Goal: Task Accomplishment & Management: Use online tool/utility

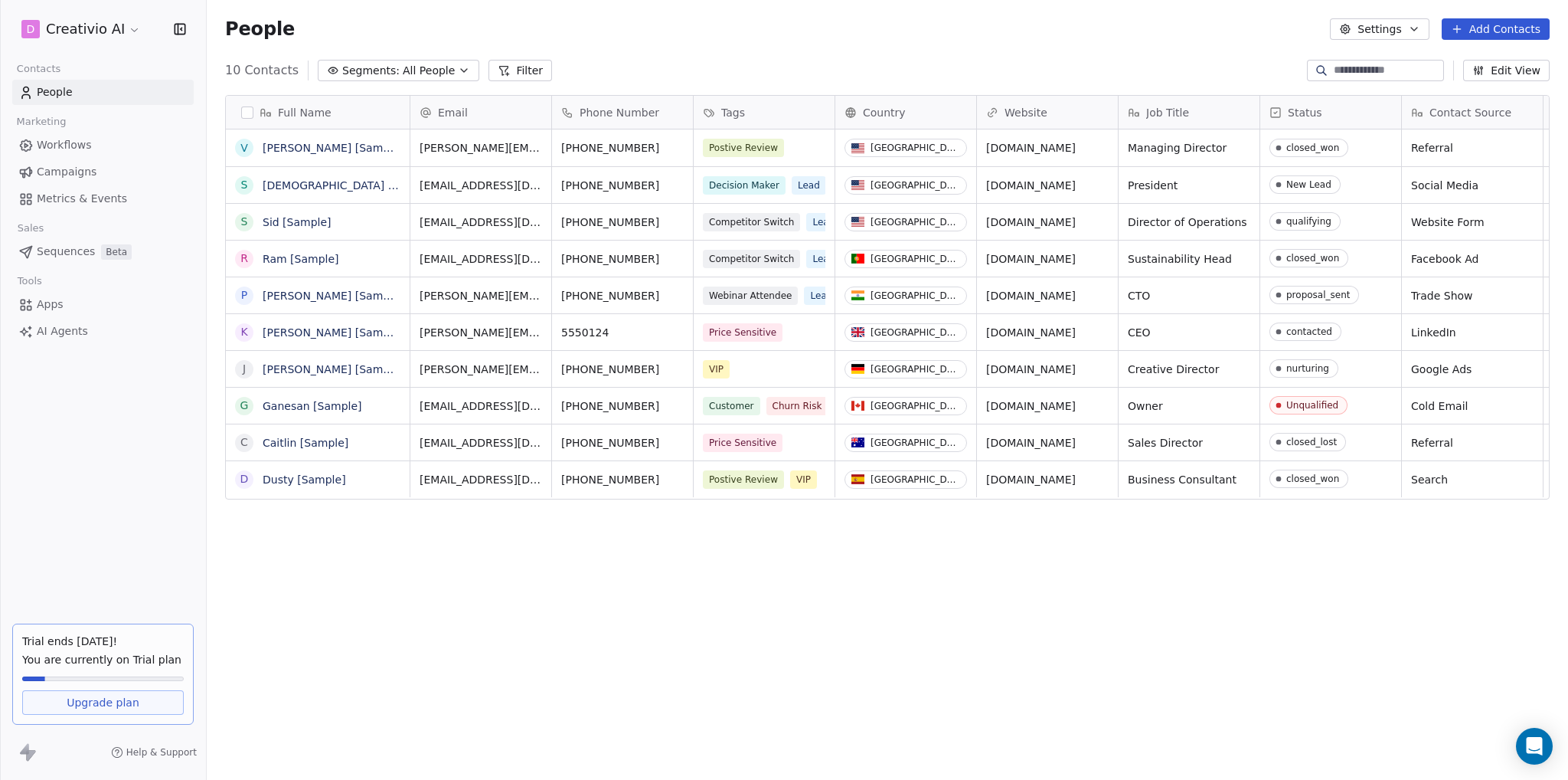
scroll to position [674, 1349]
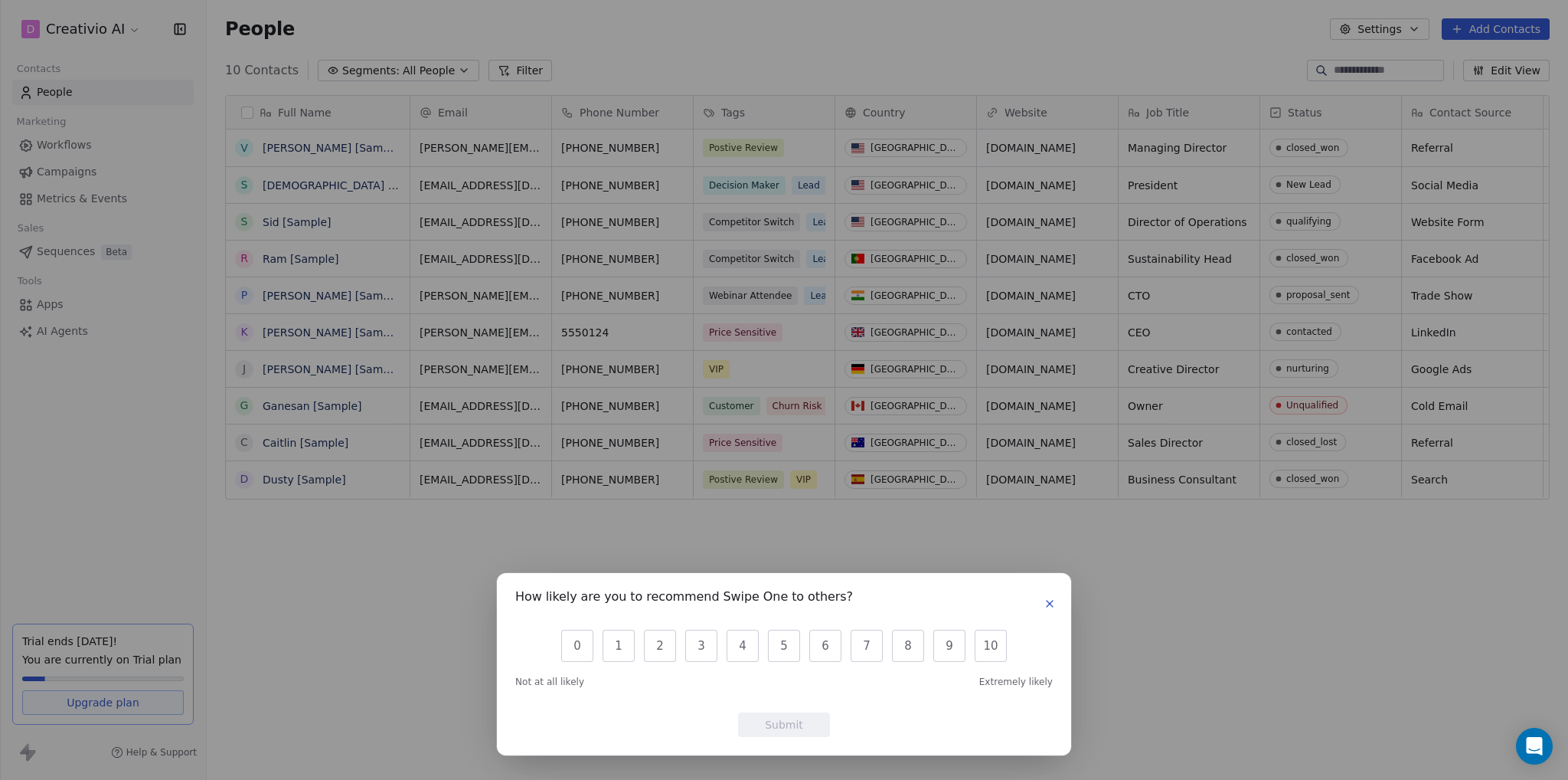
click at [404, 550] on div "How likely are you to recommend Swipe One to others? 0 1 2 3 4 5 6 7 8 9 10 Not…" at bounding box center [784, 390] width 1568 height 780
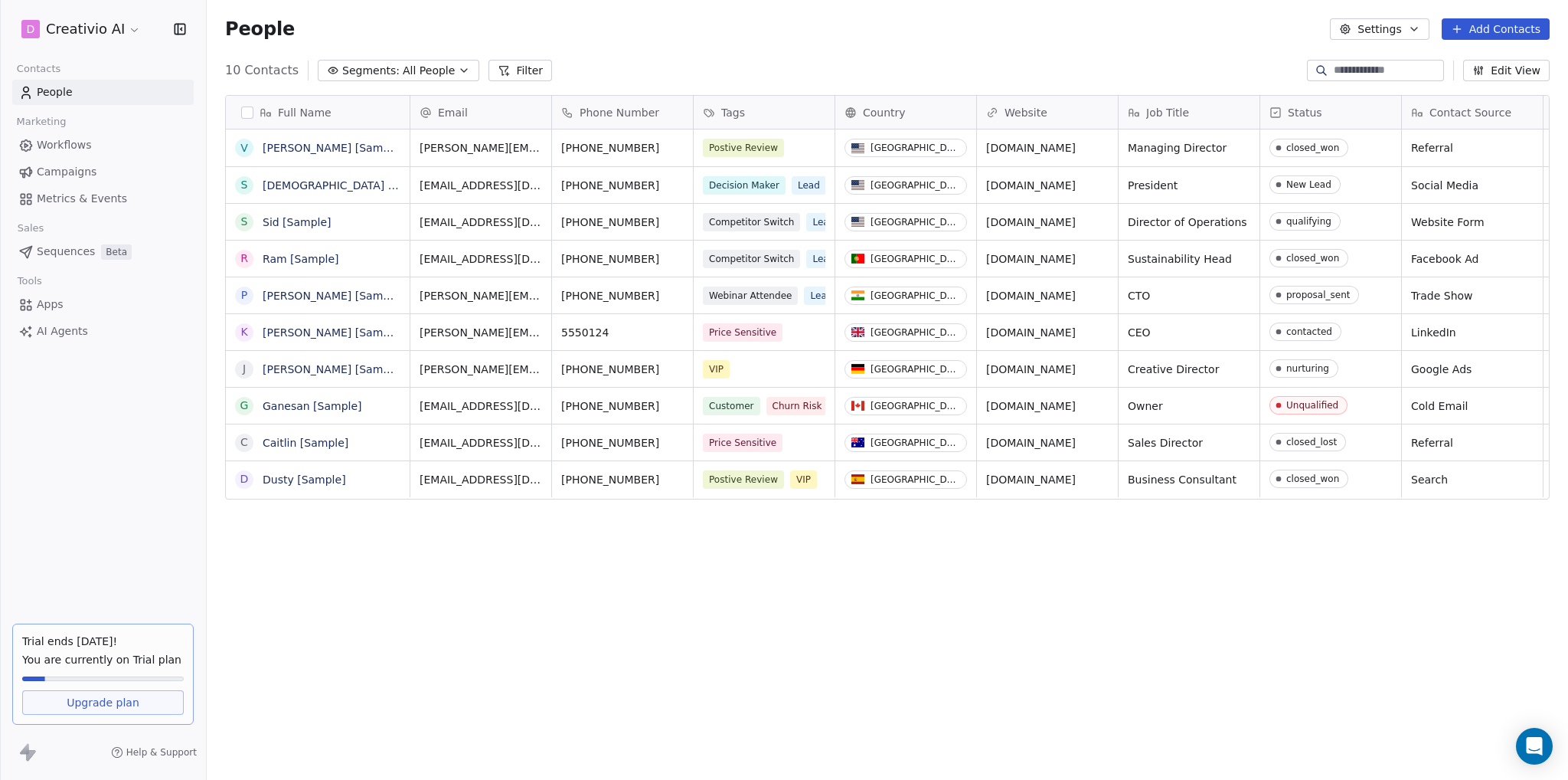
click at [83, 142] on span "Workflows" at bounding box center [64, 145] width 55 height 16
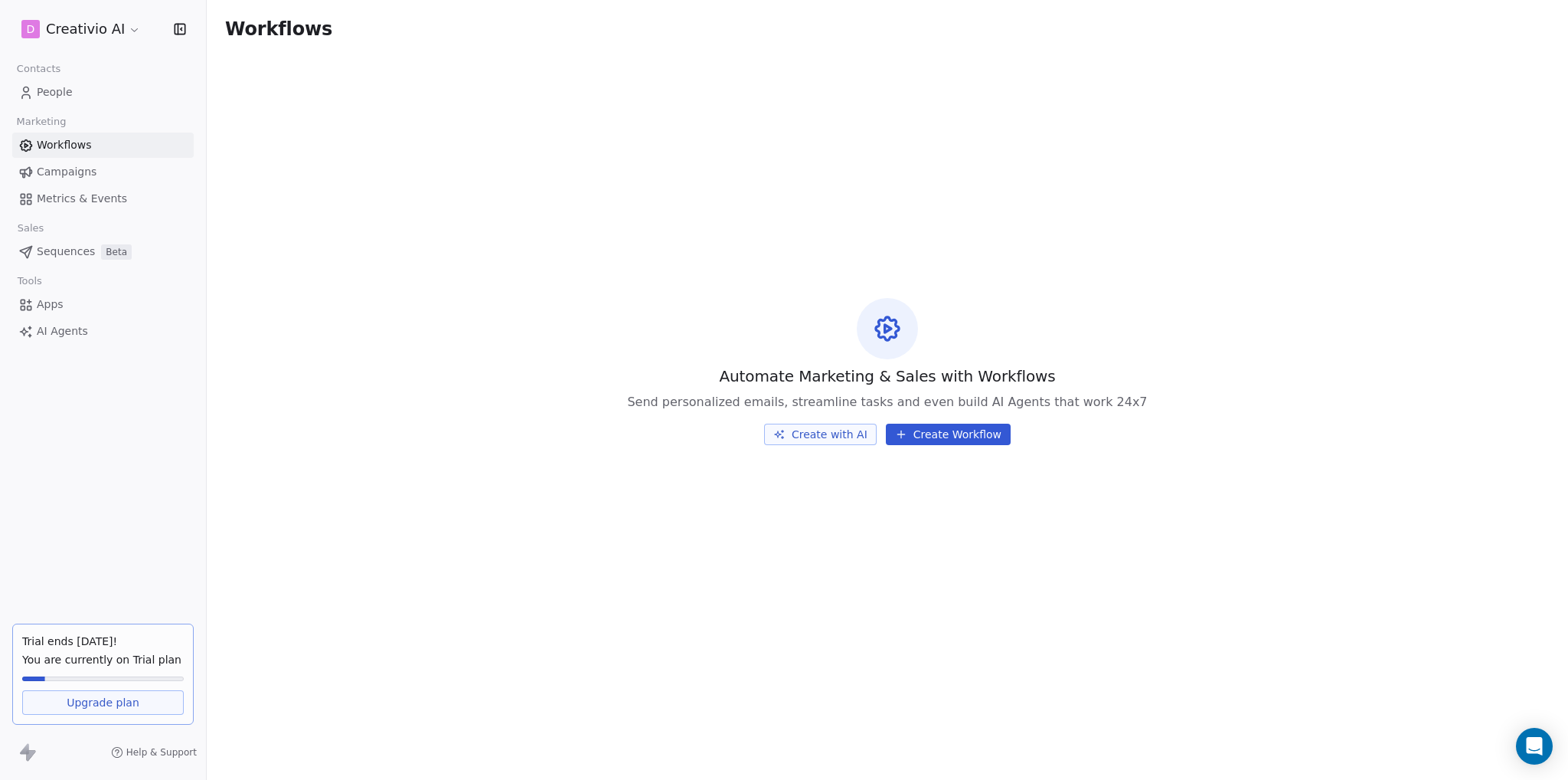
click at [90, 176] on span "Campaigns" at bounding box center [66, 172] width 60 height 16
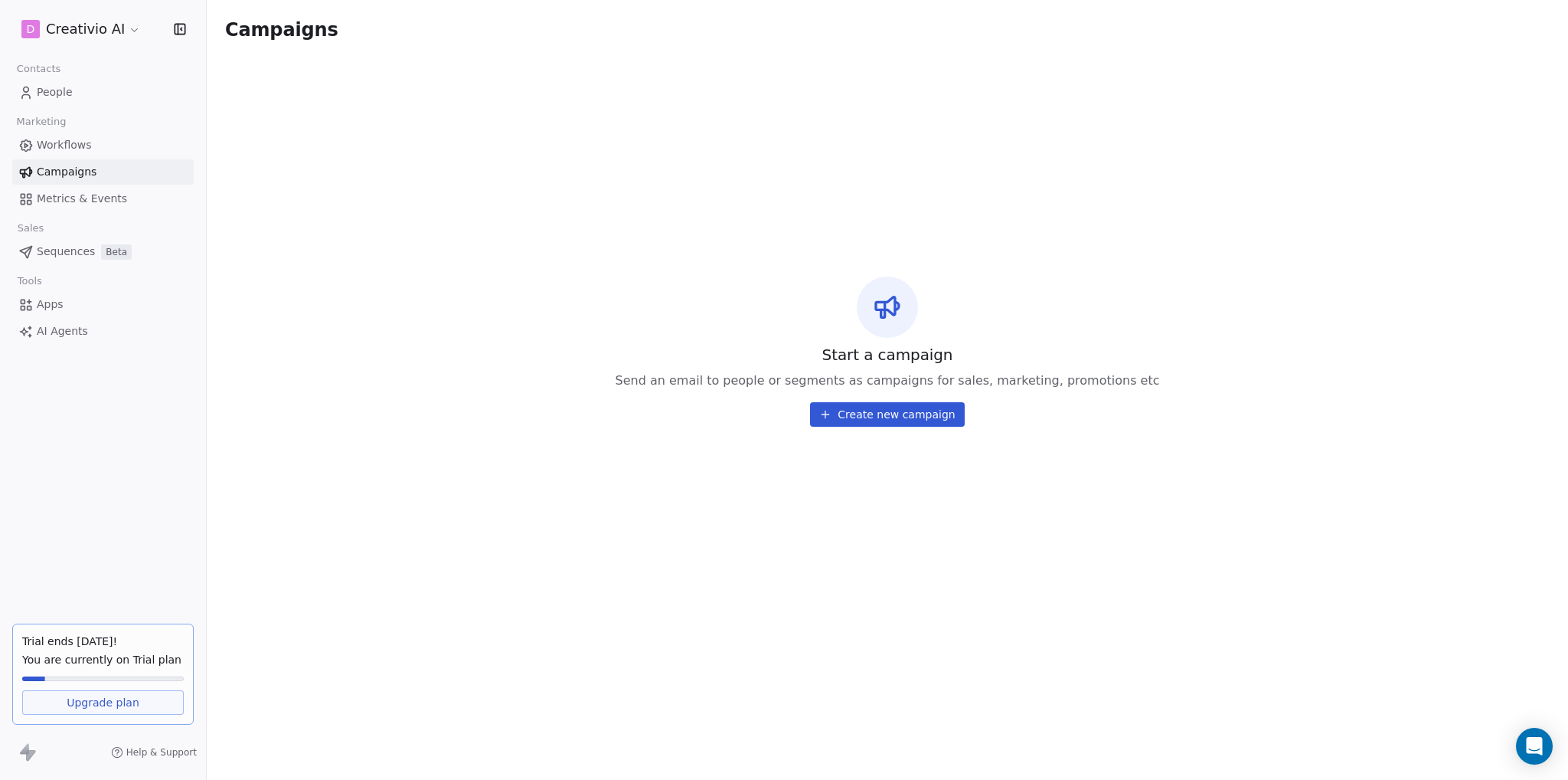
click at [100, 209] on link "Metrics & Events" at bounding box center [103, 199] width 182 height 25
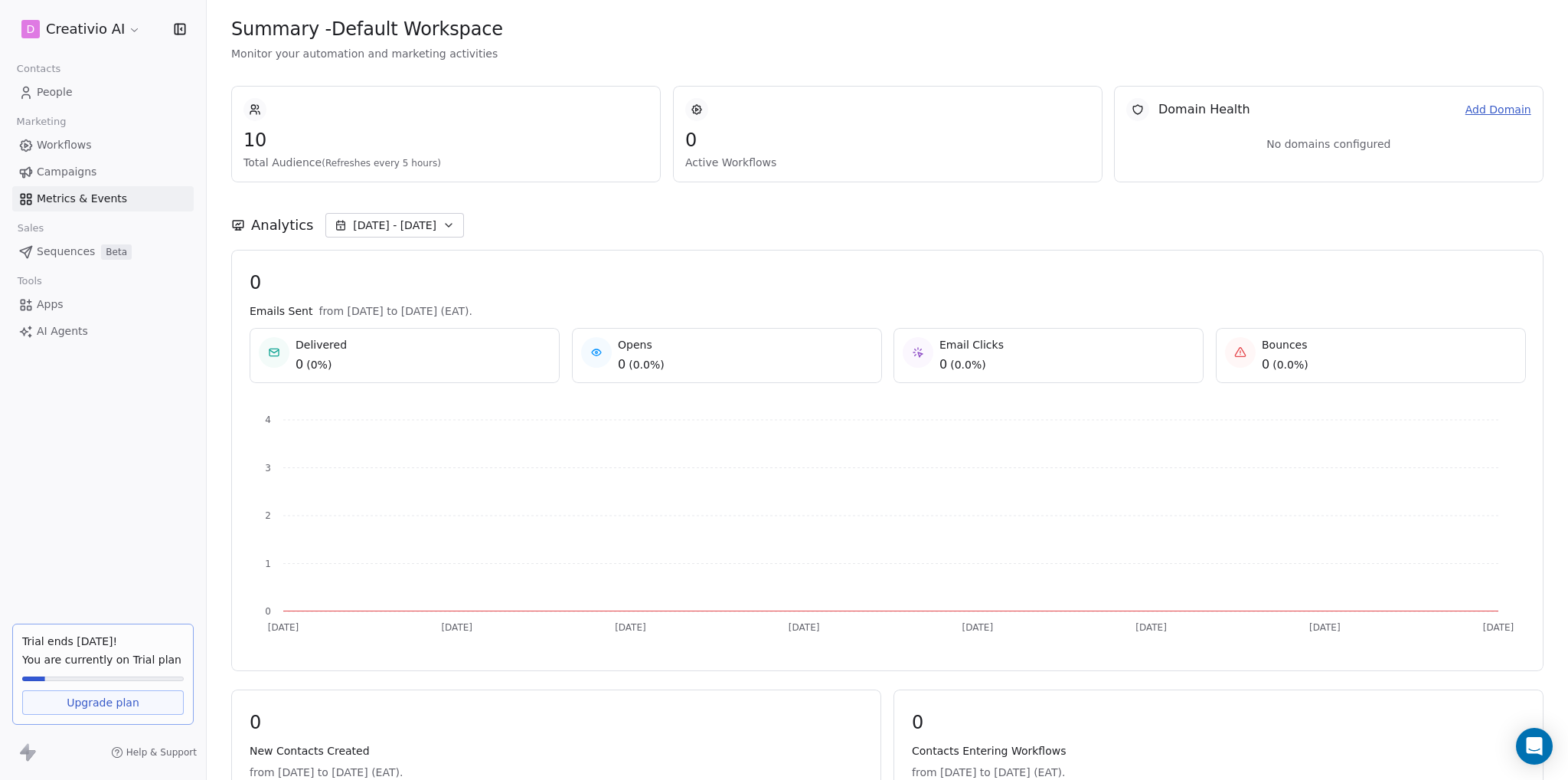
click at [107, 174] on link "Campaigns" at bounding box center [103, 172] width 182 height 25
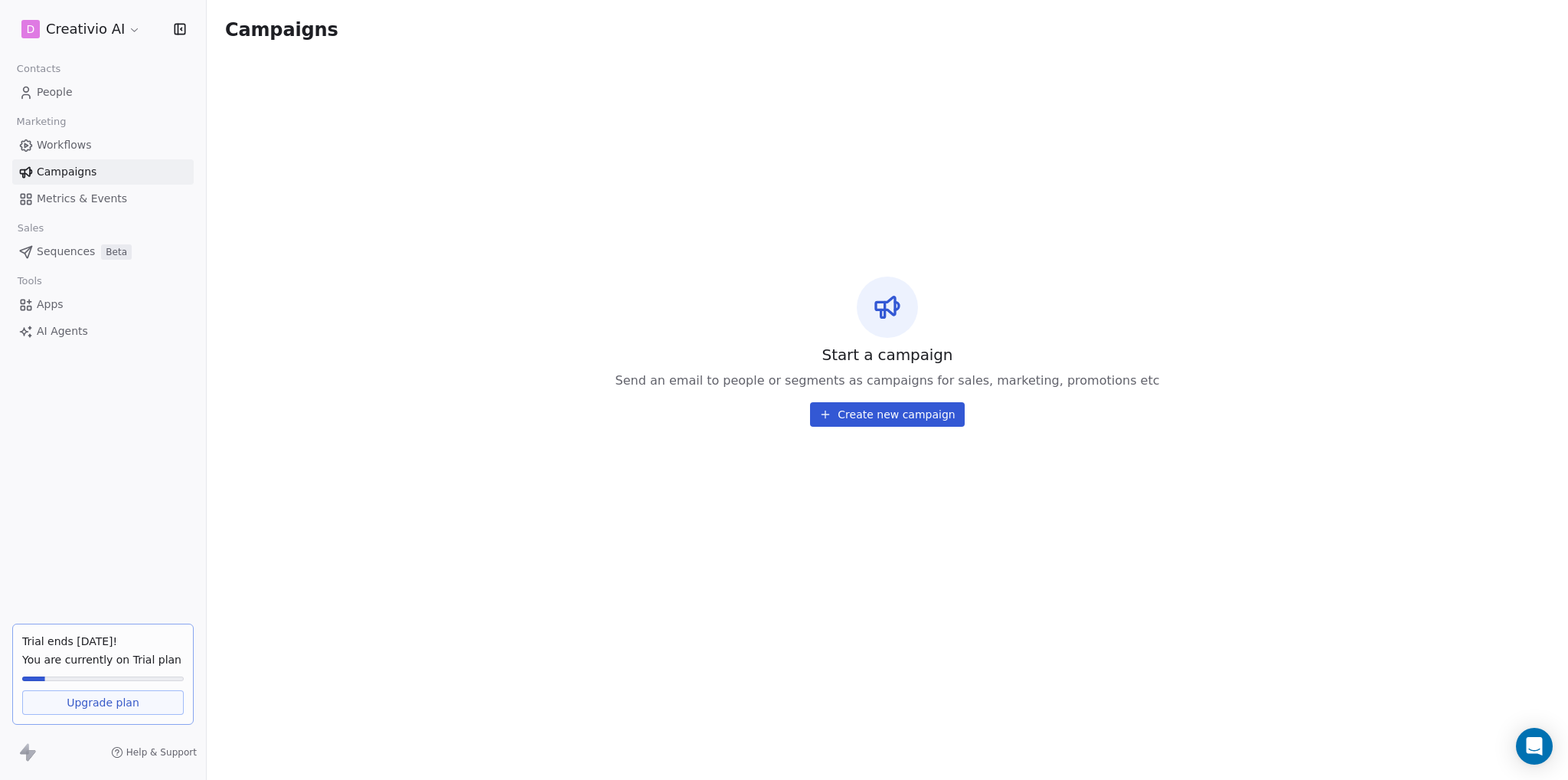
click at [896, 402] on button "Create new campaign" at bounding box center [886, 414] width 154 height 24
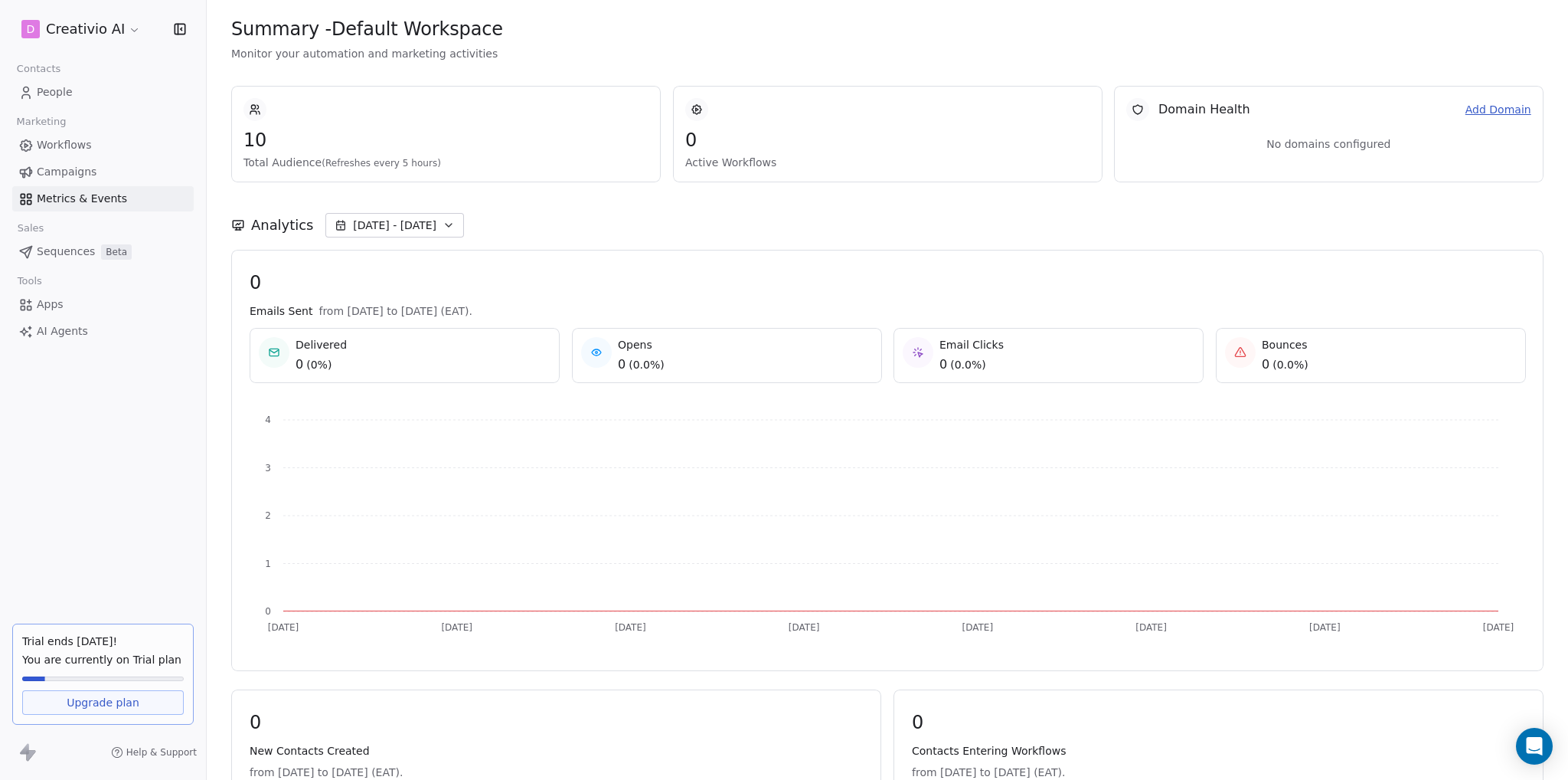
click at [53, 89] on span "People" at bounding box center [54, 93] width 36 height 16
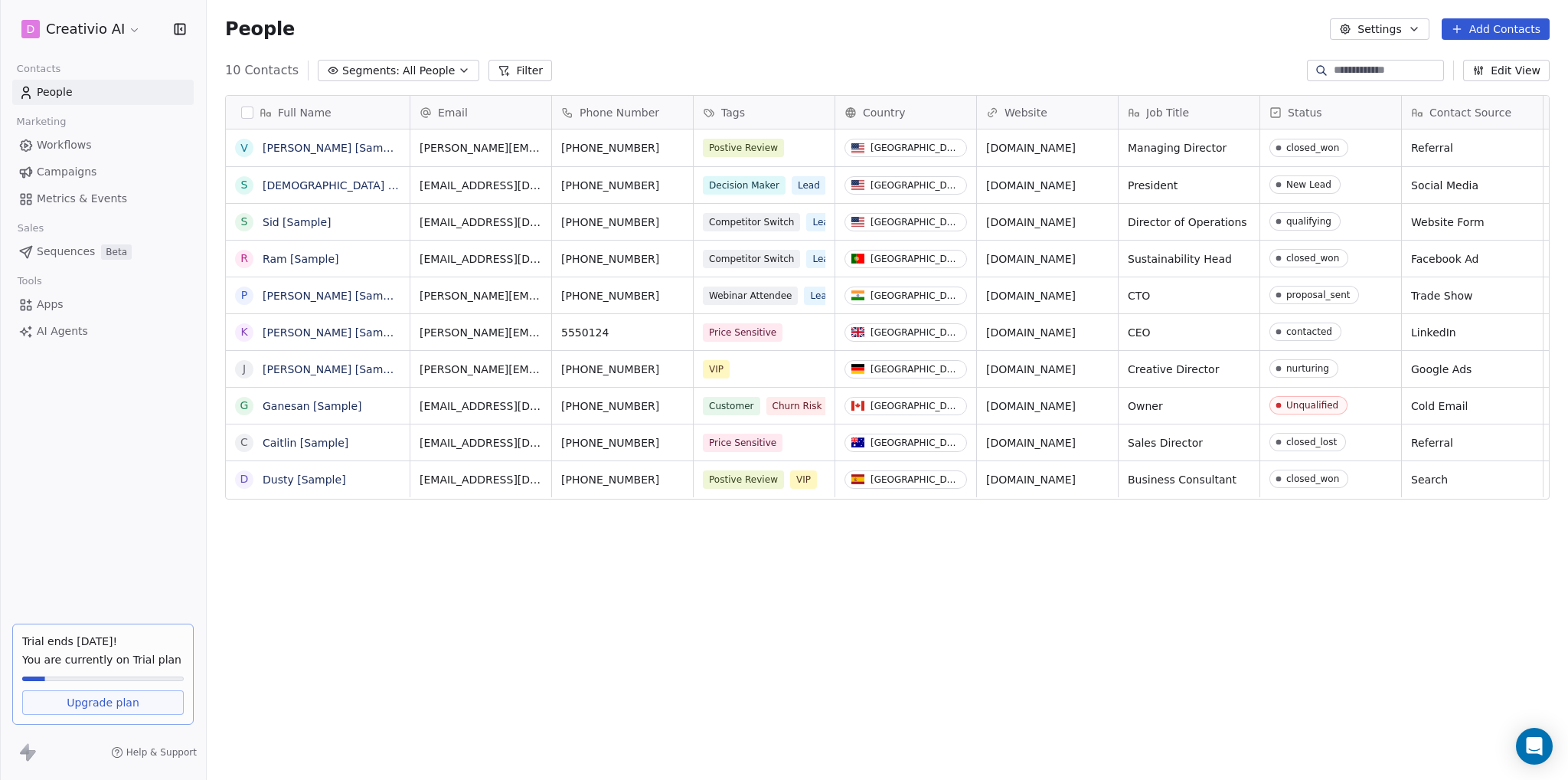
scroll to position [674, 1349]
click at [434, 62] on span "All People" at bounding box center [429, 70] width 52 height 16
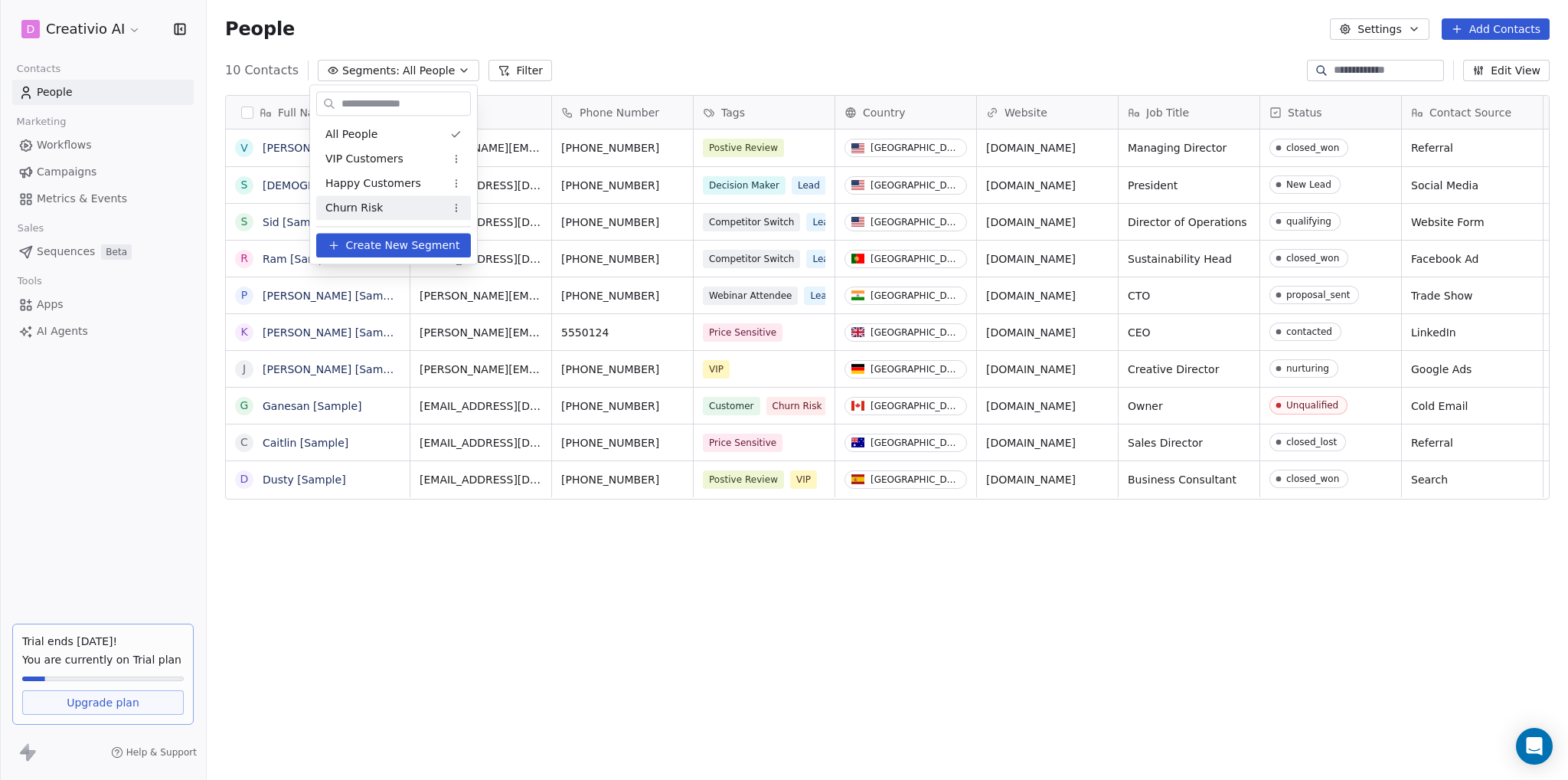
click at [639, 41] on html "D Creativio AI Contacts People Marketing Workflows Campaigns Metrics & Events S…" at bounding box center [784, 390] width 1568 height 780
